Goal: Information Seeking & Learning: Compare options

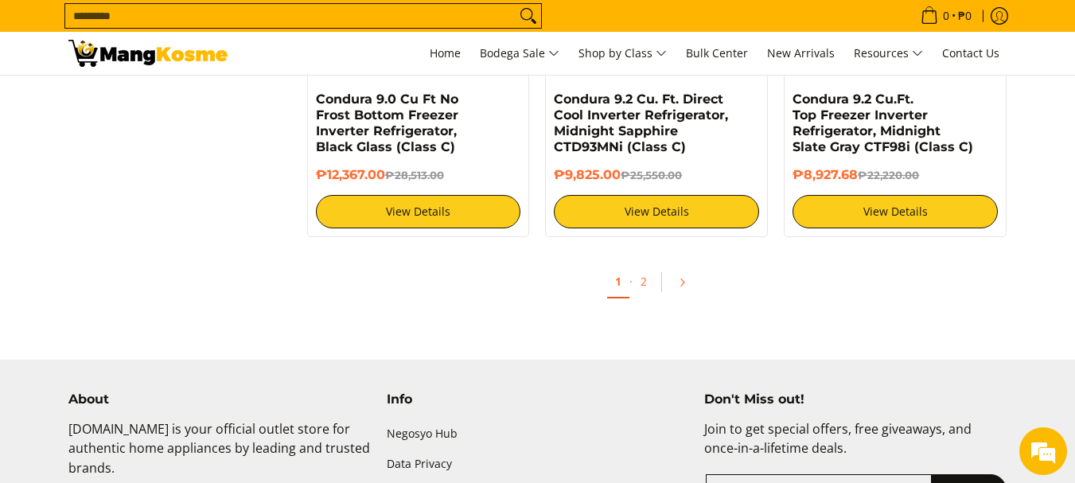
scroll to position [3219, 0]
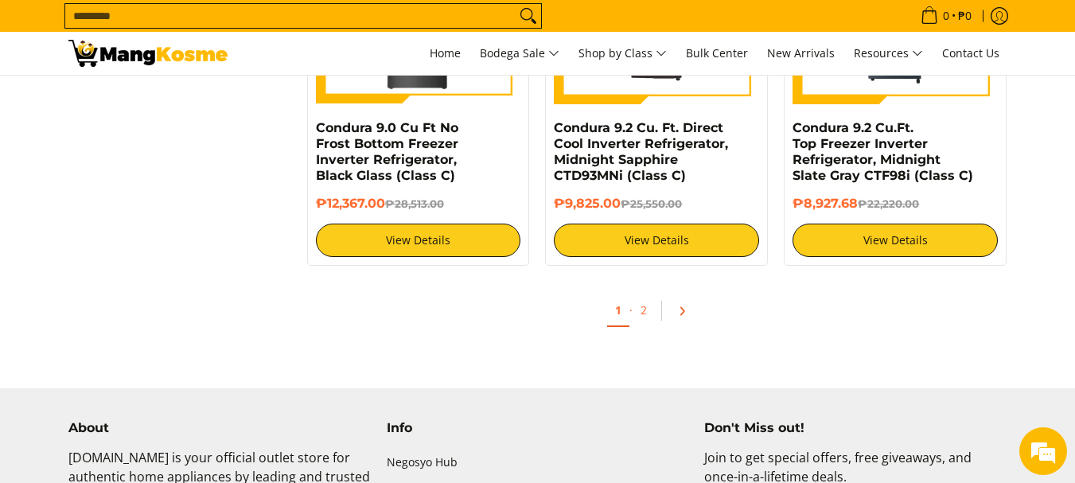
click at [684, 306] on icon "Pagination" at bounding box center [681, 310] width 11 height 11
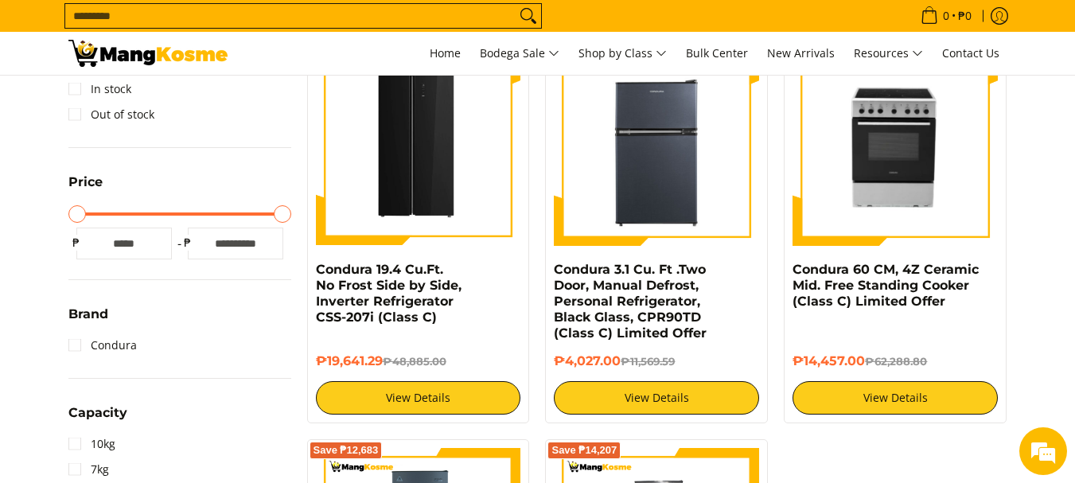
scroll to position [340, 0]
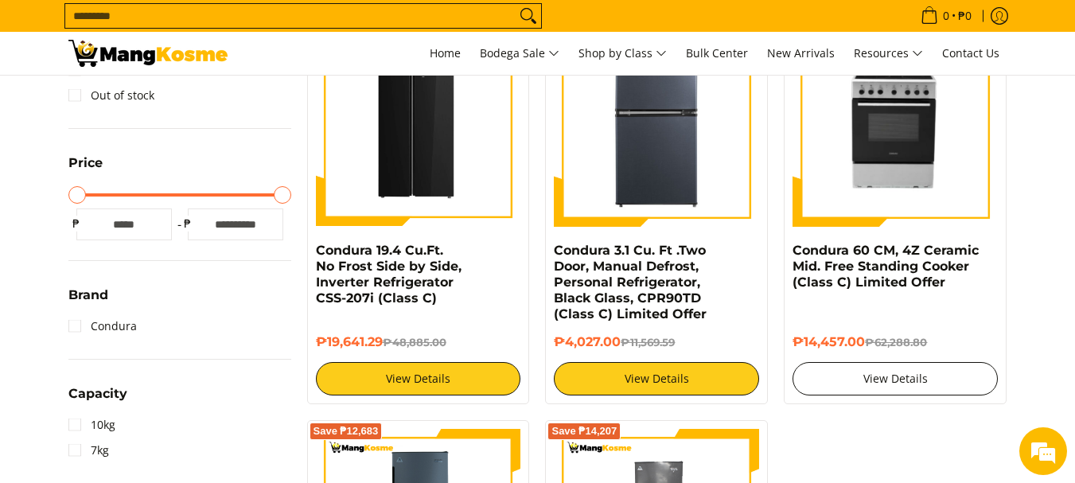
click at [899, 374] on link "View Details" at bounding box center [894, 378] width 205 height 33
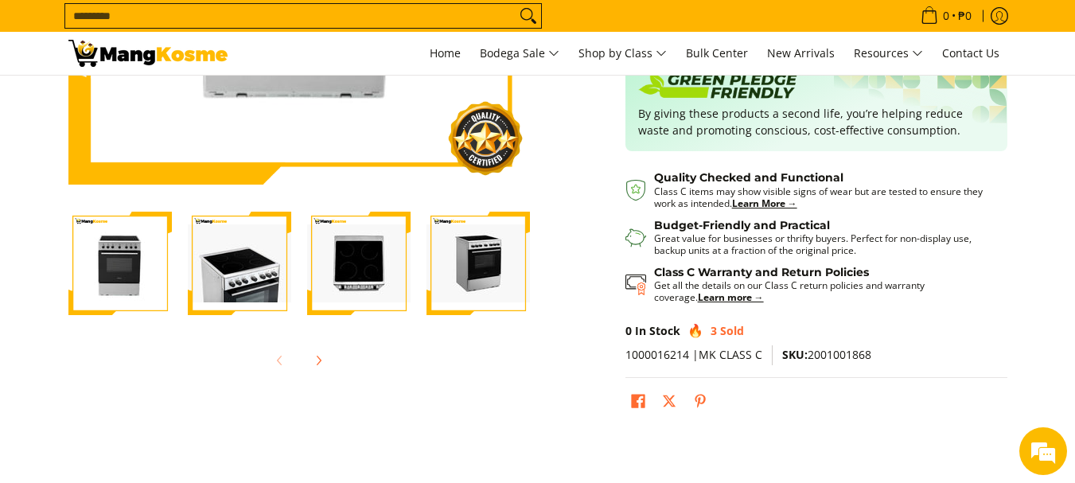
scroll to position [411, 0]
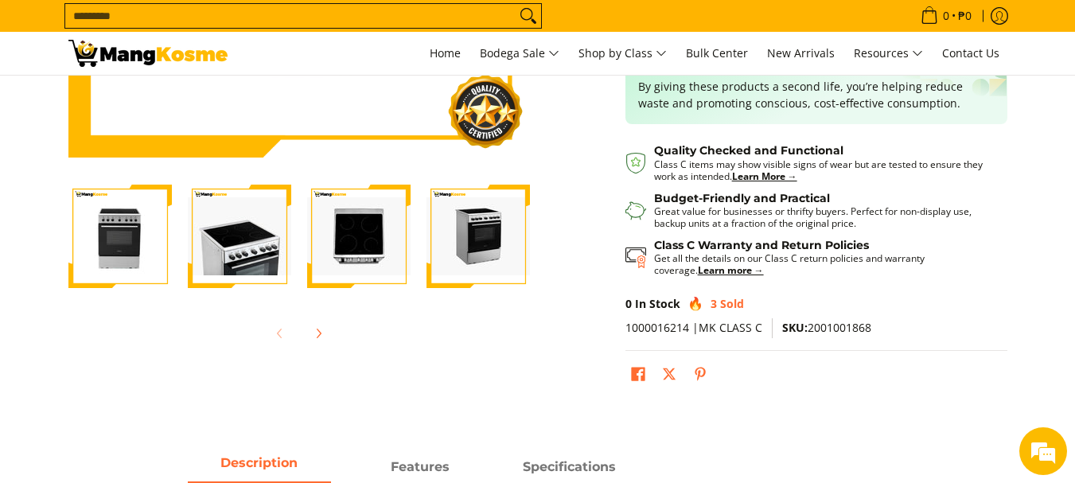
click at [231, 252] on img "condura-free-standing-ceramic-top-cooker-60-centimeter-full-ceramic-stove-view-…" at bounding box center [239, 236] width 103 height 78
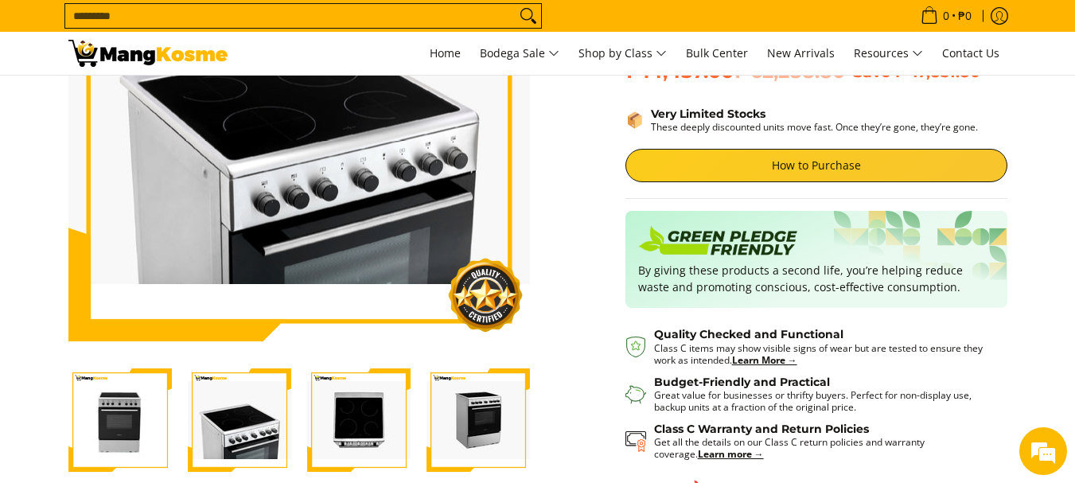
scroll to position [146, 0]
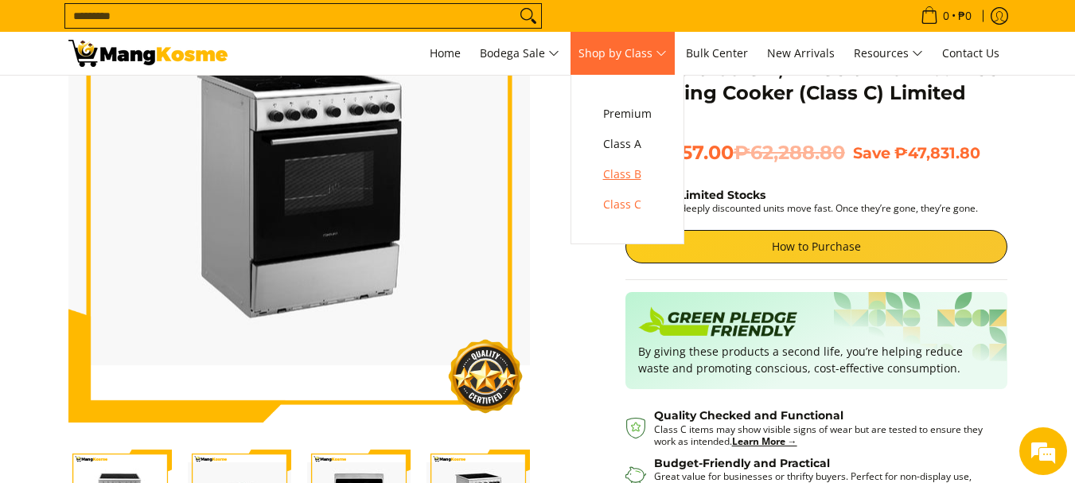
click at [618, 180] on span "Class B" at bounding box center [627, 175] width 49 height 20
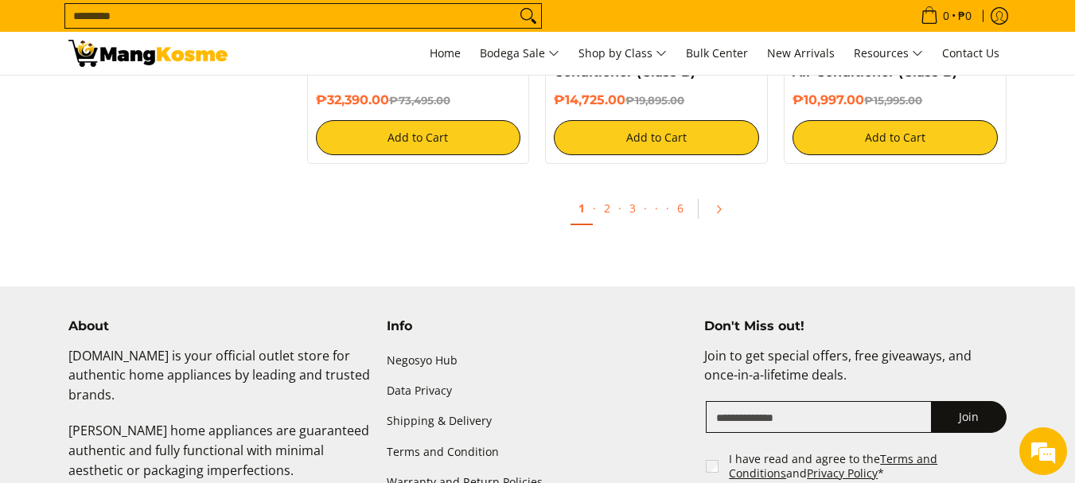
scroll to position [3279, 0]
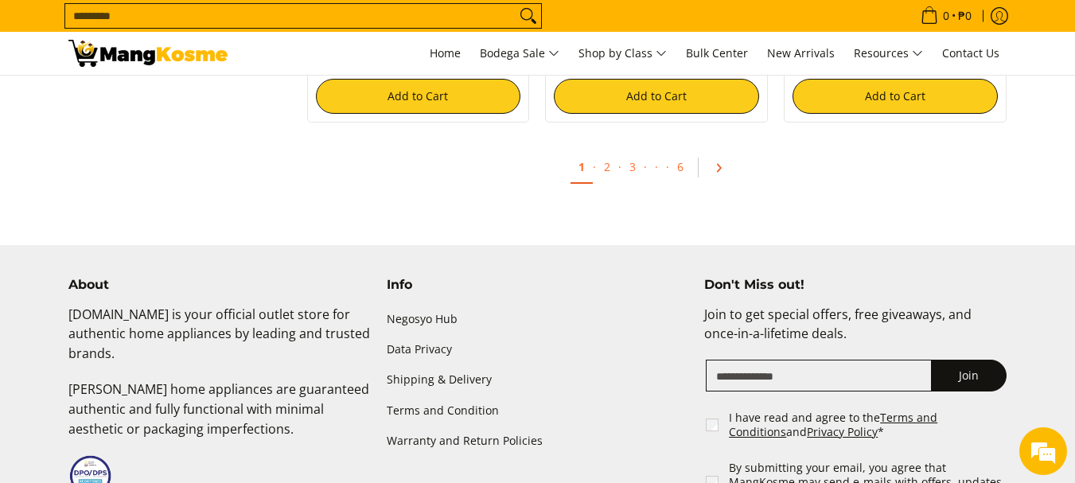
click at [730, 169] on link "Pagination" at bounding box center [724, 167] width 38 height 27
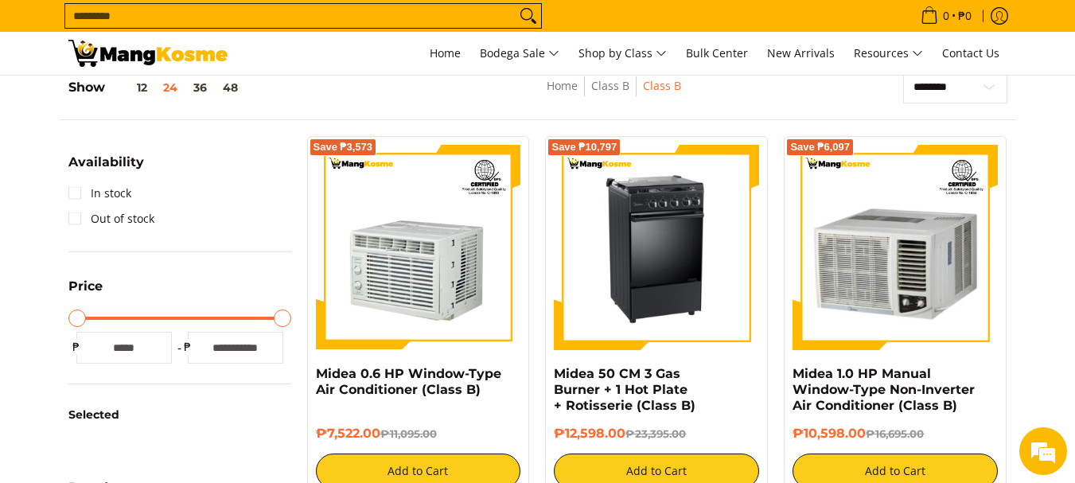
scroll to position [202, 0]
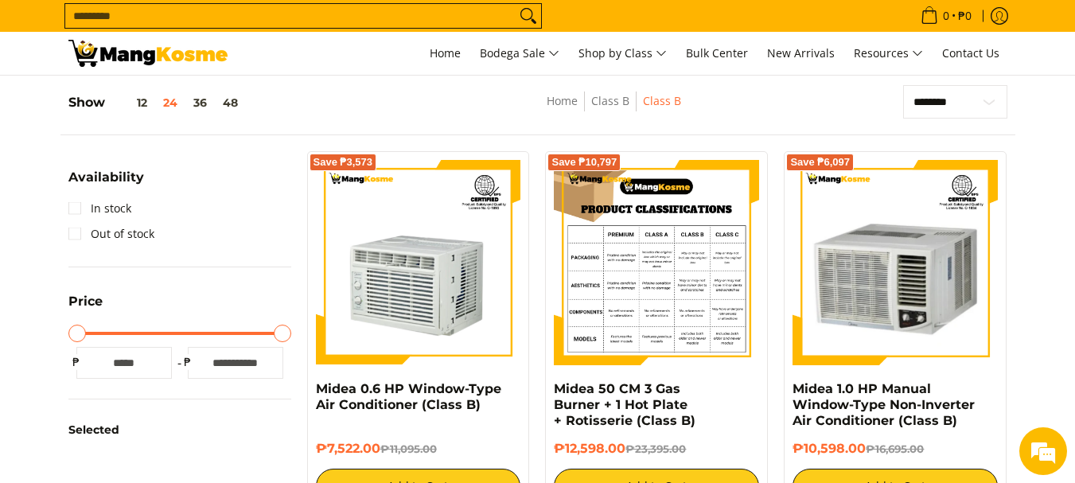
click at [659, 278] on img at bounding box center [656, 262] width 205 height 205
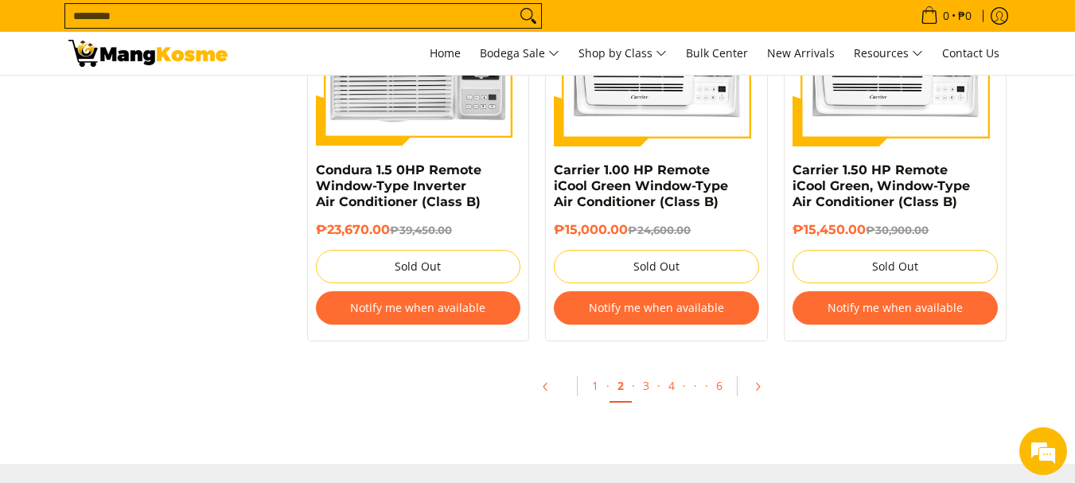
scroll to position [3483, 0]
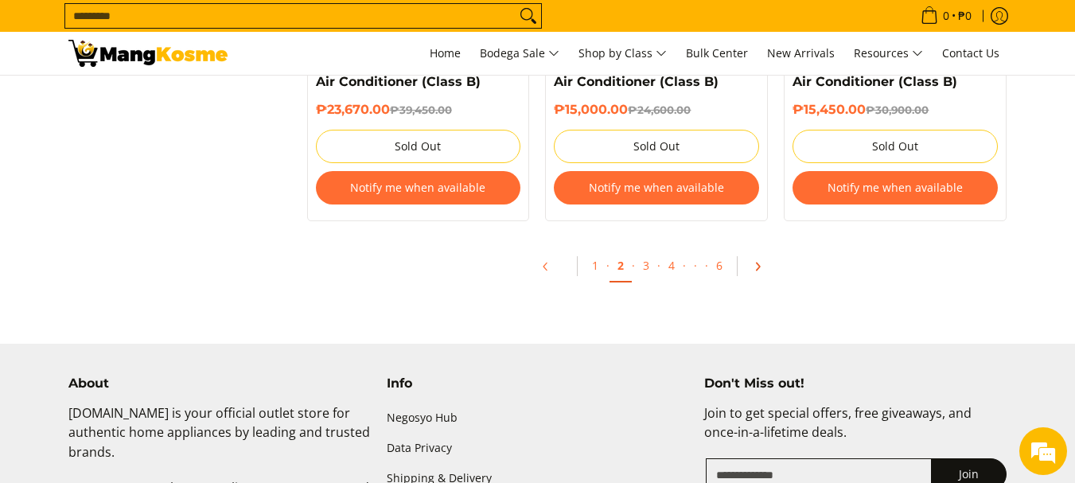
click at [753, 267] on icon "Pagination" at bounding box center [757, 266] width 11 height 11
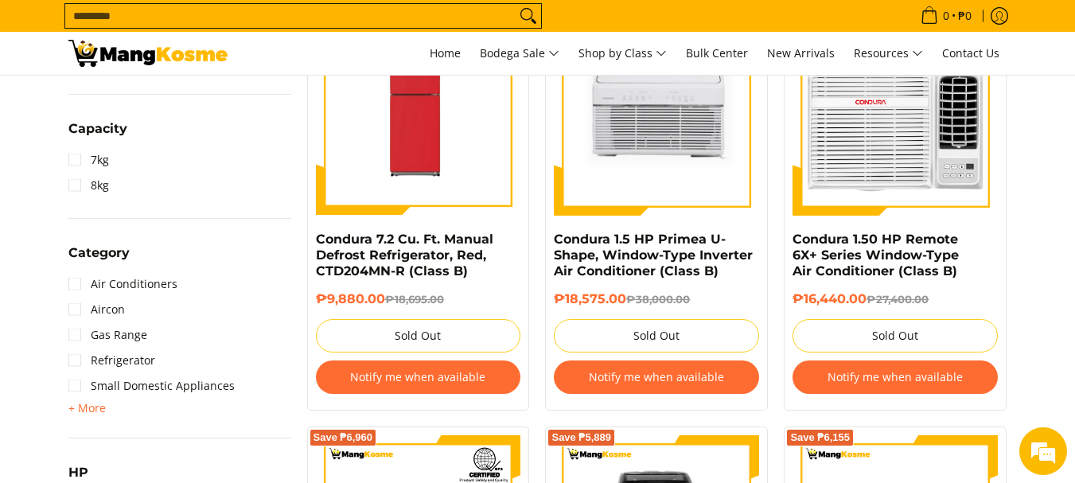
scroll to position [784, 0]
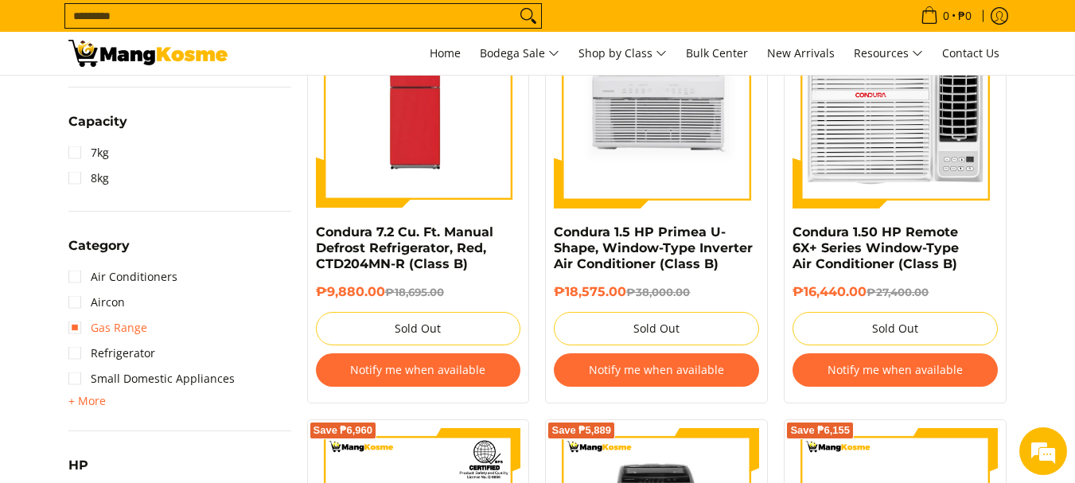
click at [82, 331] on link "Gas Range" at bounding box center [107, 327] width 79 height 25
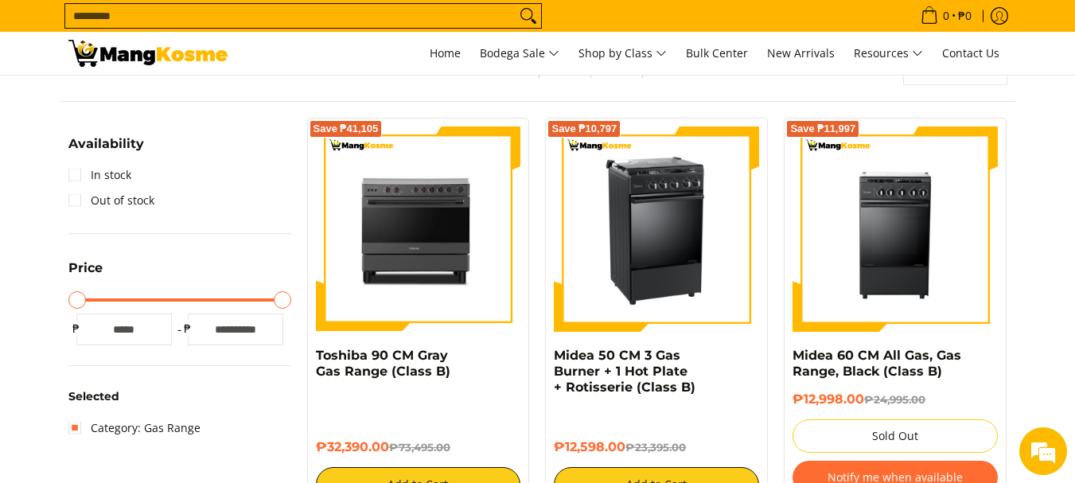
scroll to position [216, 0]
